Goal: Transaction & Acquisition: Subscribe to service/newsletter

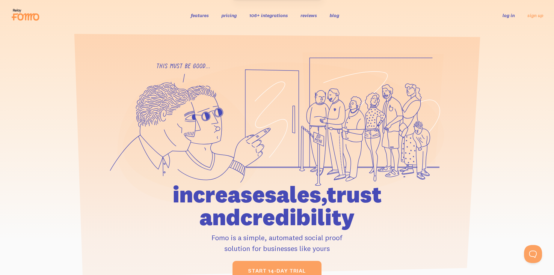
click at [233, 15] on link "pricing" at bounding box center [228, 15] width 15 height 6
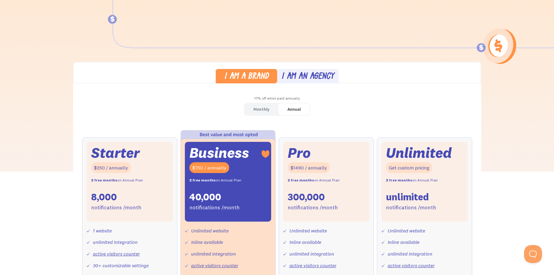
scroll to position [112, 0]
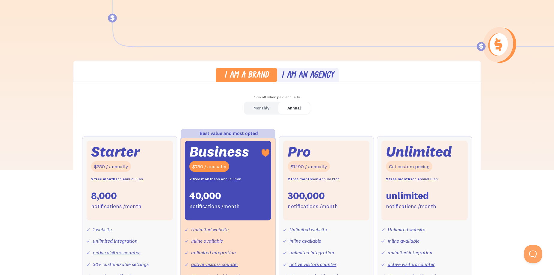
click at [297, 108] on div "Annual" at bounding box center [293, 108] width 13 height 9
click at [292, 111] on div "Annual" at bounding box center [293, 108] width 13 height 9
click at [248, 108] on link "Monthly" at bounding box center [261, 108] width 34 height 12
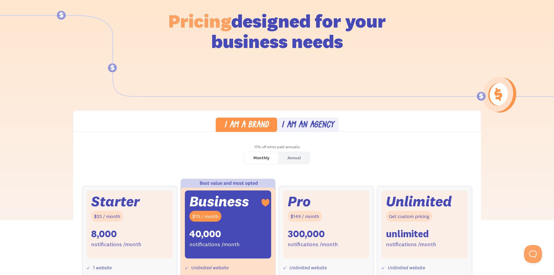
scroll to position [10, 0]
